Goal: Task Accomplishment & Management: Manage account settings

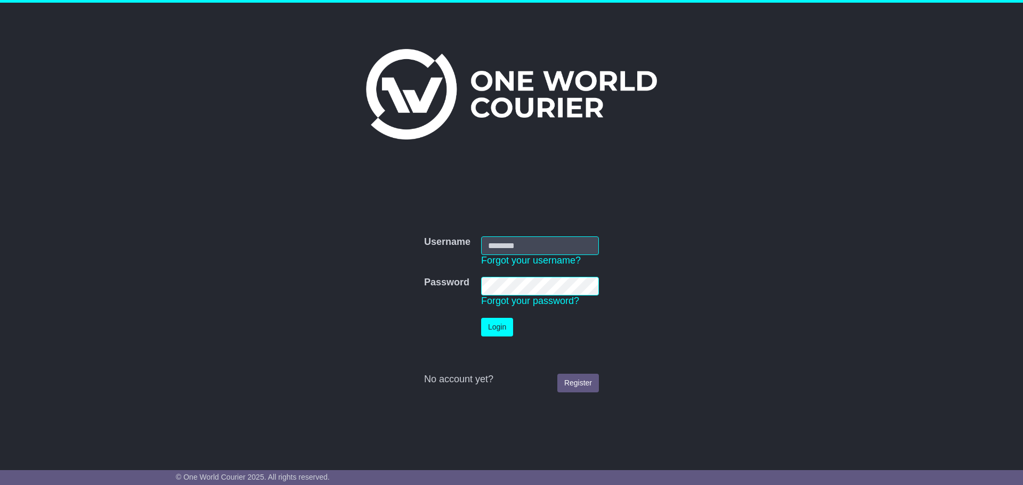
type input "**********"
drag, startPoint x: 0, startPoint y: 0, endPoint x: 489, endPoint y: 331, distance: 590.4
click at [489, 331] on button "Login" at bounding box center [497, 327] width 32 height 19
